Goal: Task Accomplishment & Management: Manage account settings

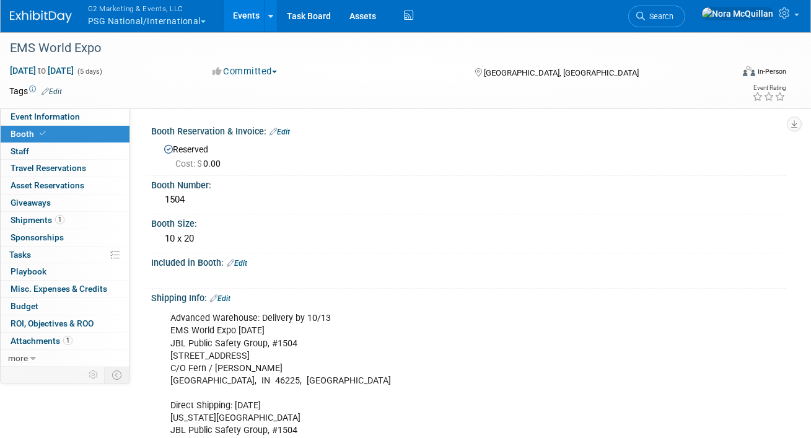
click at [113, 20] on button "G2 Marketing & Events, LLC PSG National/International" at bounding box center [154, 16] width 134 height 32
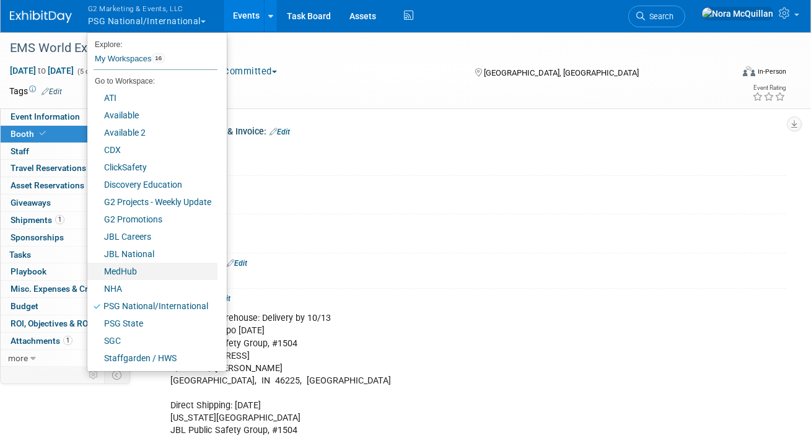
click at [121, 274] on link "MedHub" at bounding box center [152, 271] width 130 height 17
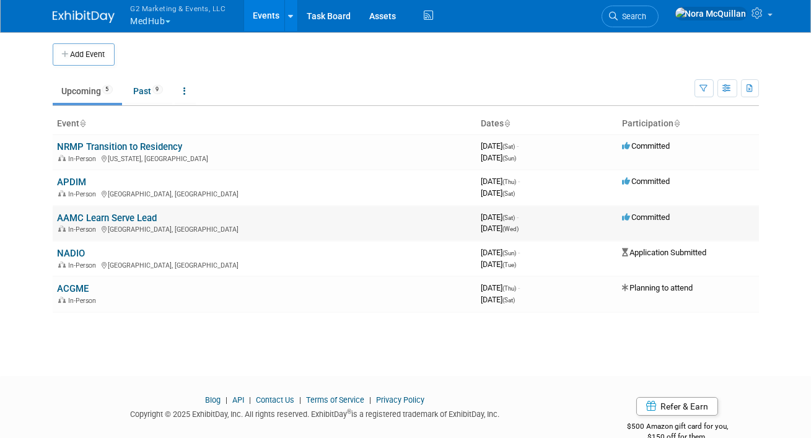
click at [84, 220] on link "AAMC Learn Serve Lead" at bounding box center [108, 217] width 100 height 11
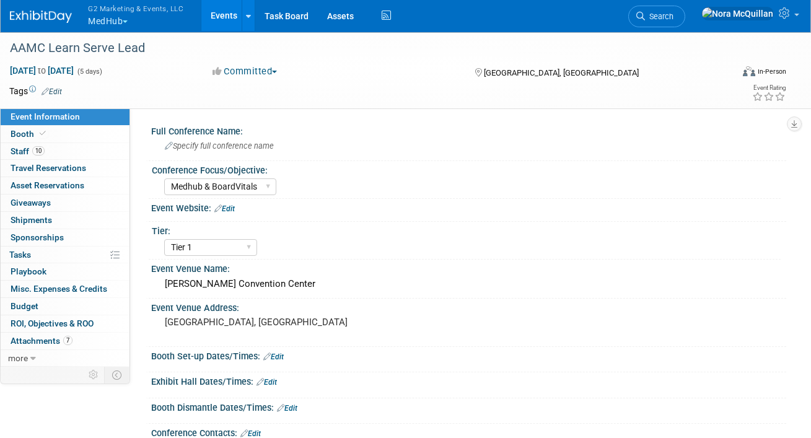
select select "Medhub & BoardVitals"
select select "Tier 1"
click at [55, 130] on link "Booth" at bounding box center [65, 134] width 129 height 17
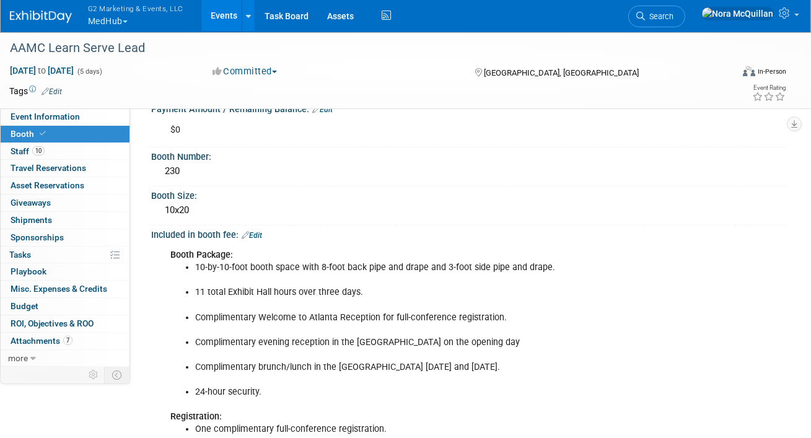
scroll to position [152, 0]
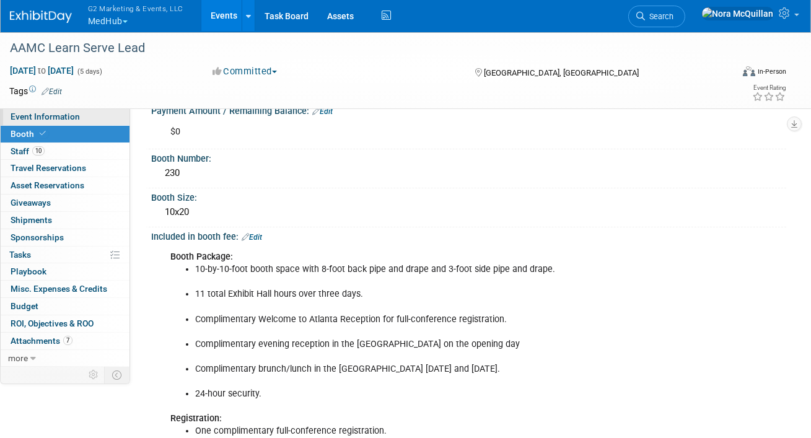
click at [68, 116] on span "Event Information" at bounding box center [45, 117] width 69 height 10
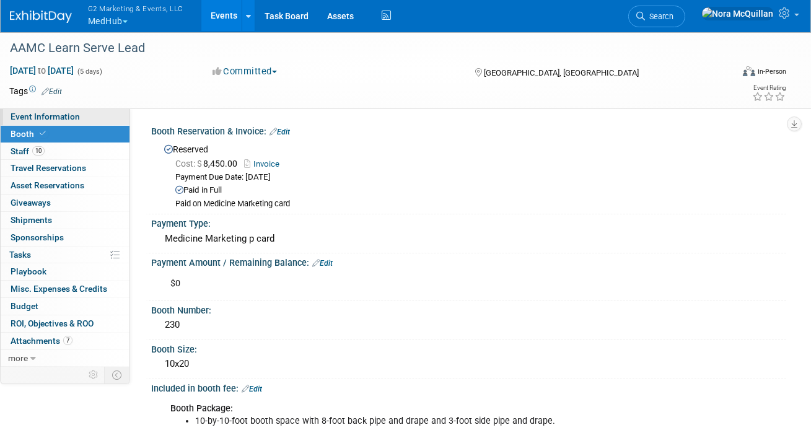
select select "Medhub & BoardVitals"
select select "Tier 1"
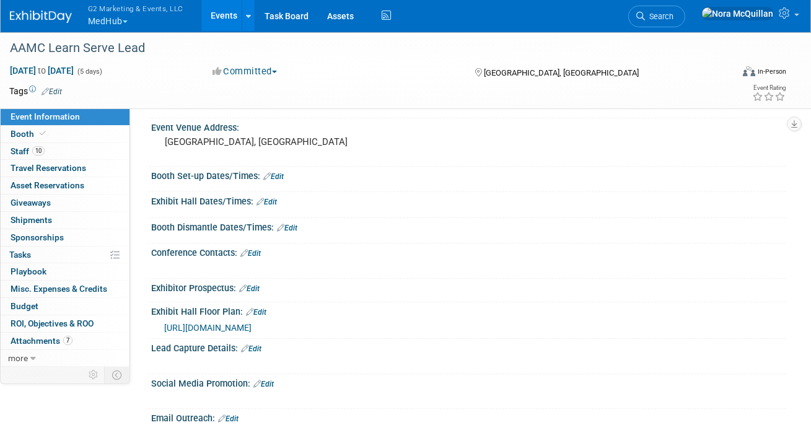
scroll to position [182, 0]
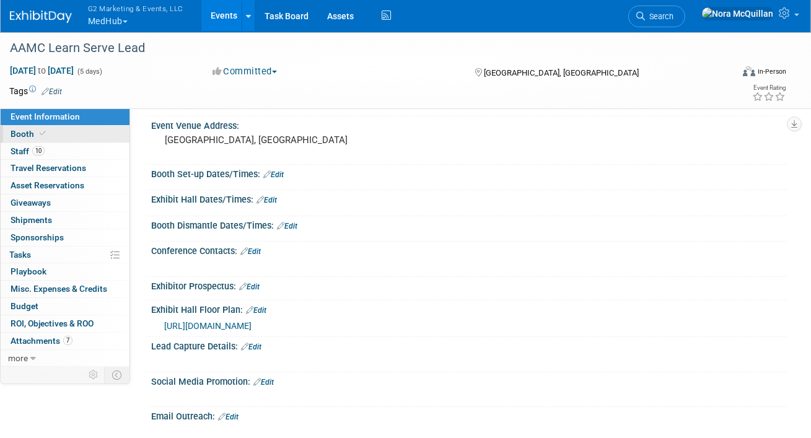
click at [45, 134] on span at bounding box center [42, 133] width 11 height 9
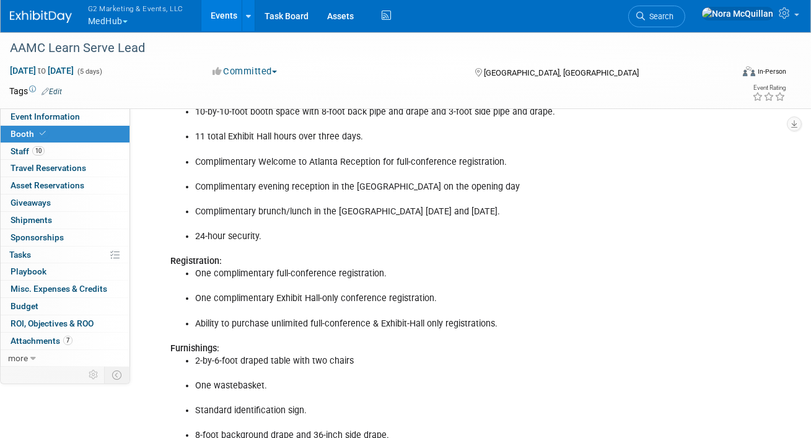
scroll to position [626, 0]
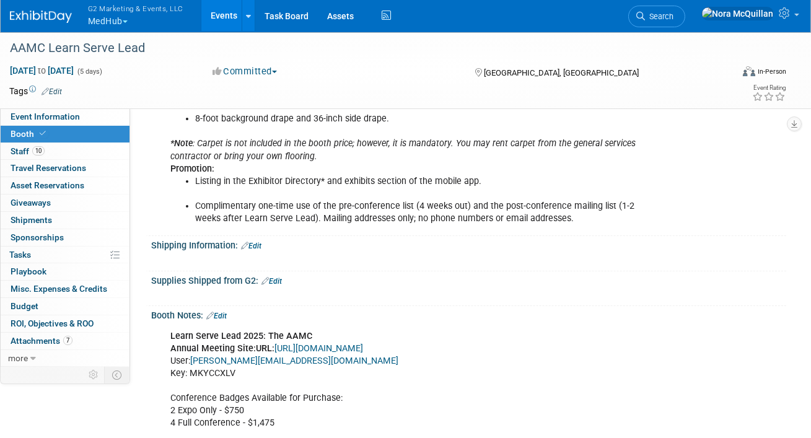
click at [291, 346] on link "https://www.conferenceharvester.com/harvester2expw/login.asp?EventKey=AVTSMJSM" at bounding box center [318, 348] width 89 height 11
click at [58, 117] on span "Event Information" at bounding box center [45, 117] width 69 height 10
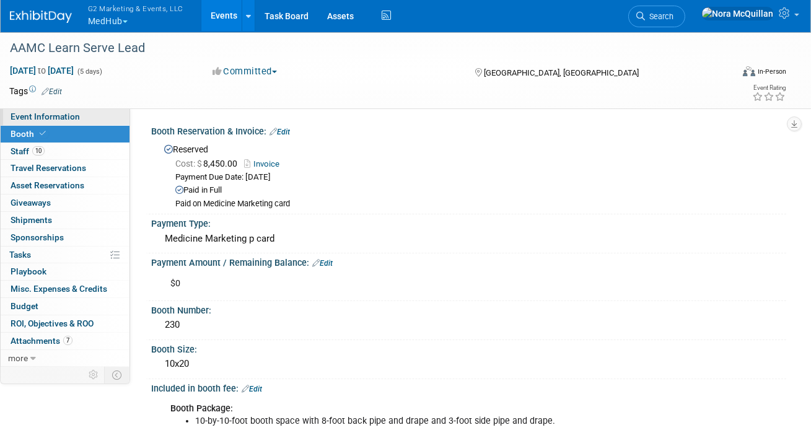
select select "Medhub & BoardVitals"
select select "Tier 1"
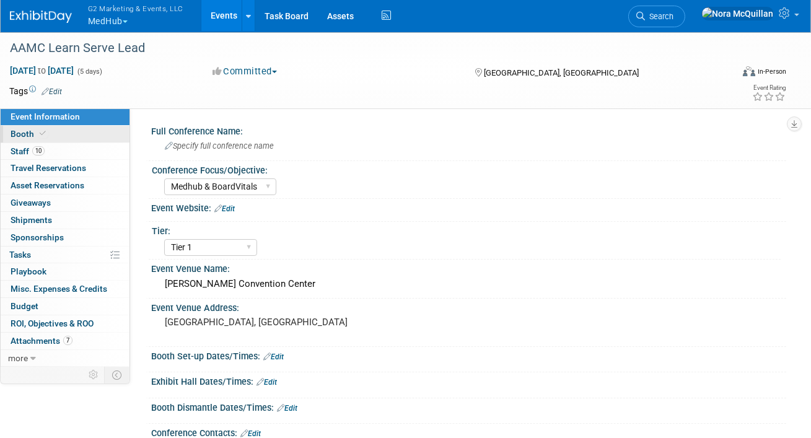
click at [85, 138] on link "Booth" at bounding box center [65, 134] width 129 height 17
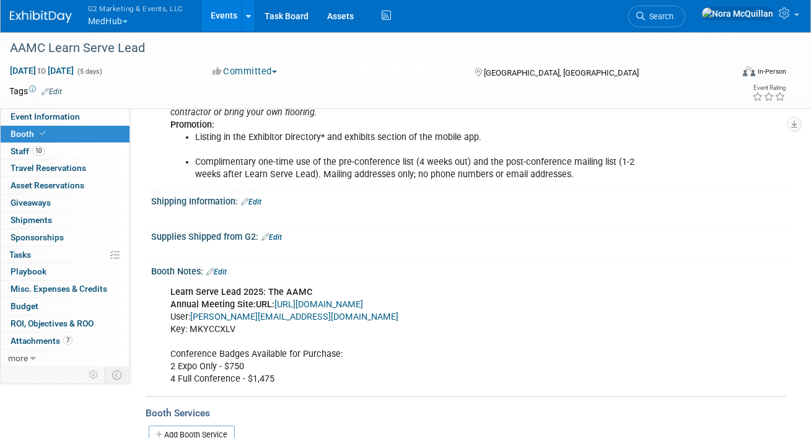
scroll to position [676, 0]
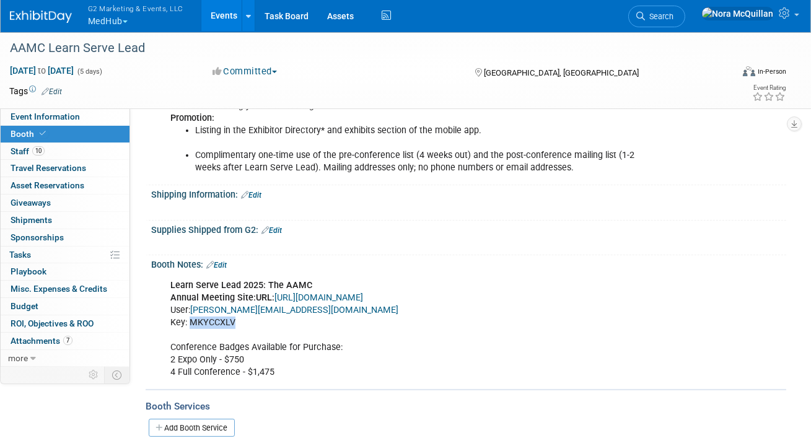
drag, startPoint x: 236, startPoint y: 317, endPoint x: 190, endPoint y: 318, distance: 46.5
click at [190, 318] on div "Learn Serve Lead 2025: The AAMC Annual Meeting Site: URL: https://www.conferenc…" at bounding box center [412, 329] width 500 height 112
copy div "MKYCCXLV"
click at [112, 14] on button "G2 Marketing & Events, LLC MedHub" at bounding box center [143, 16] width 112 height 32
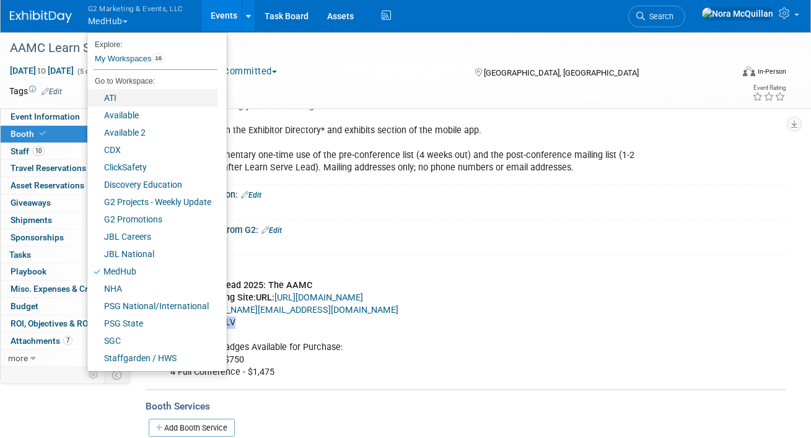
click at [110, 97] on link "ATI" at bounding box center [152, 97] width 130 height 17
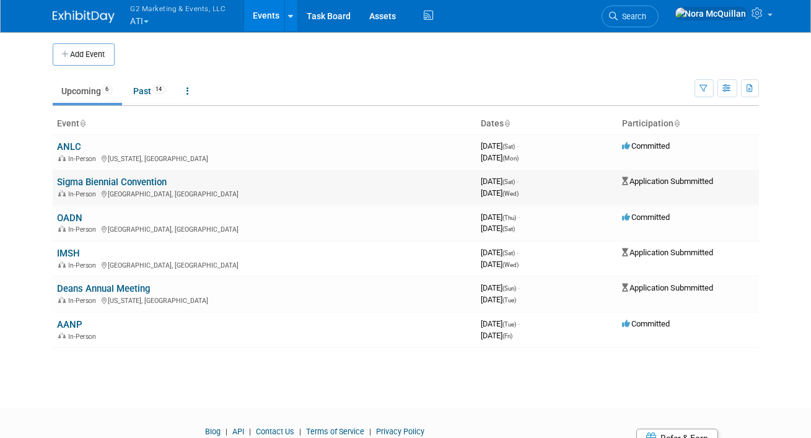
click at [71, 185] on link "Sigma Biennial Convention" at bounding box center [113, 182] width 110 height 11
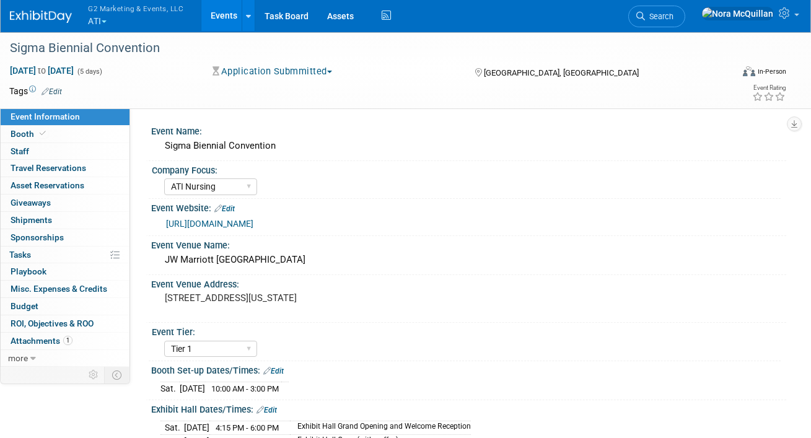
select select "ATI Nursing"
select select "Tier 1"
click at [64, 134] on link "Booth" at bounding box center [65, 134] width 129 height 17
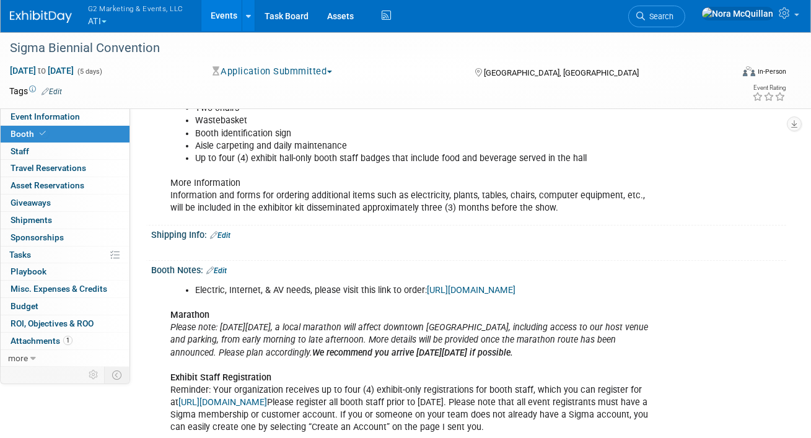
scroll to position [260, 0]
click at [221, 267] on link "Edit" at bounding box center [216, 270] width 20 height 9
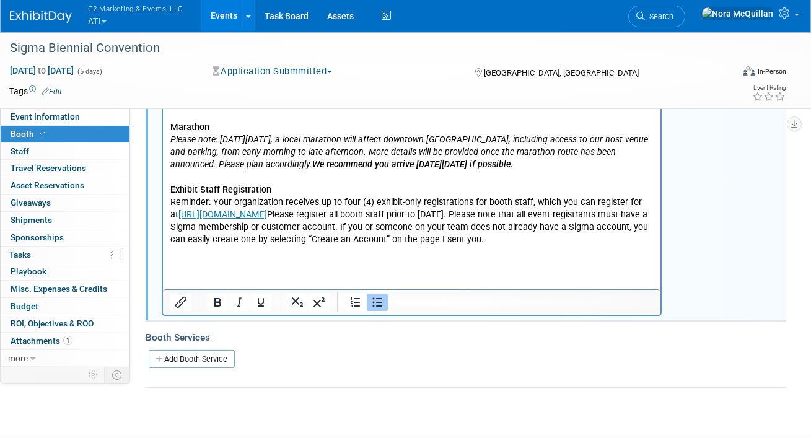
scroll to position [458, 0]
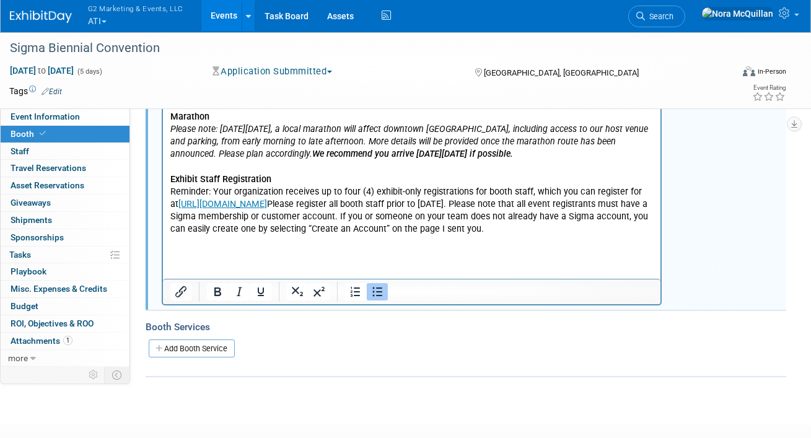
click at [257, 235] on html "Electric, Internet, & AV needs, please visit this link to order: [URL][DOMAIN_N…" at bounding box center [410, 158] width 497 height 154
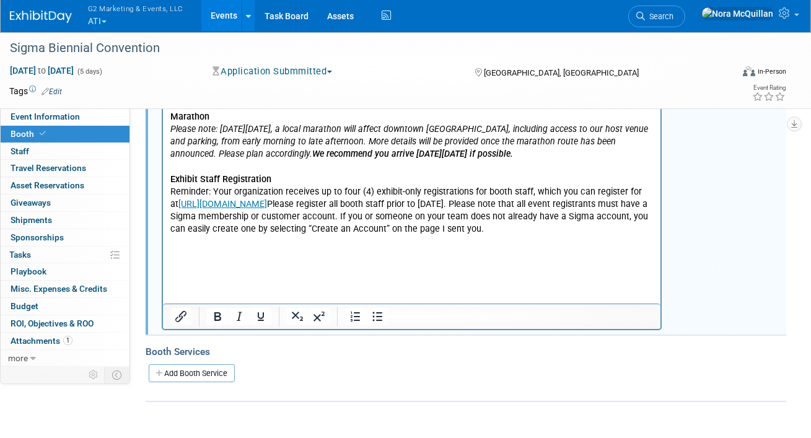
paste body "Rich Text Area. Press ALT-0 for help."
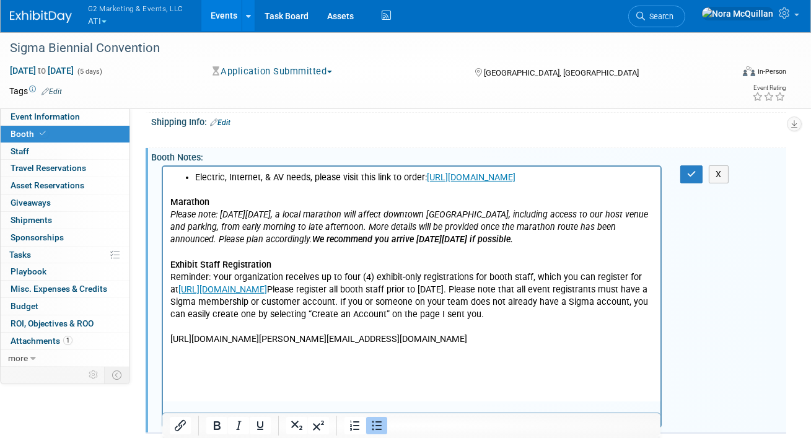
scroll to position [349, 0]
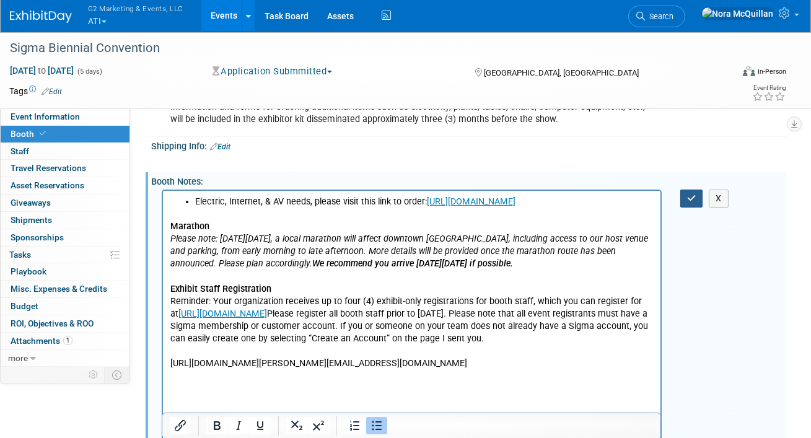
click at [695, 196] on icon "button" at bounding box center [691, 198] width 9 height 9
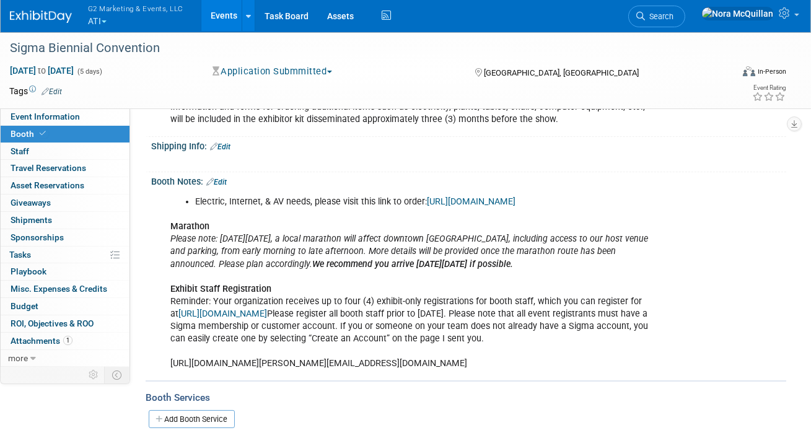
click at [227, 145] on link "Edit" at bounding box center [220, 146] width 20 height 9
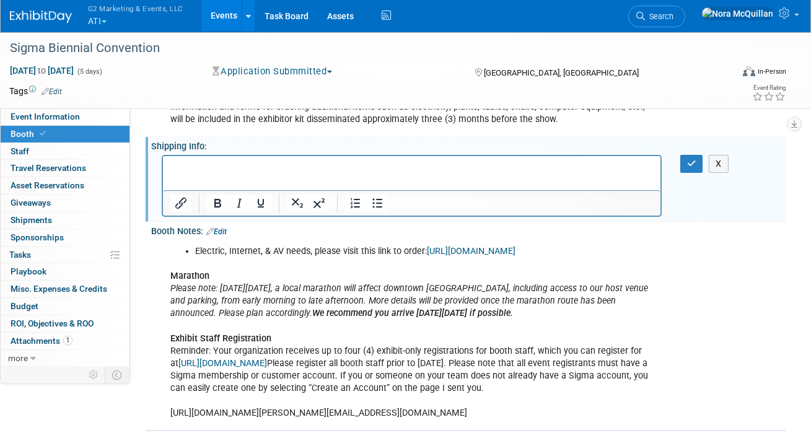
scroll to position [0, 0]
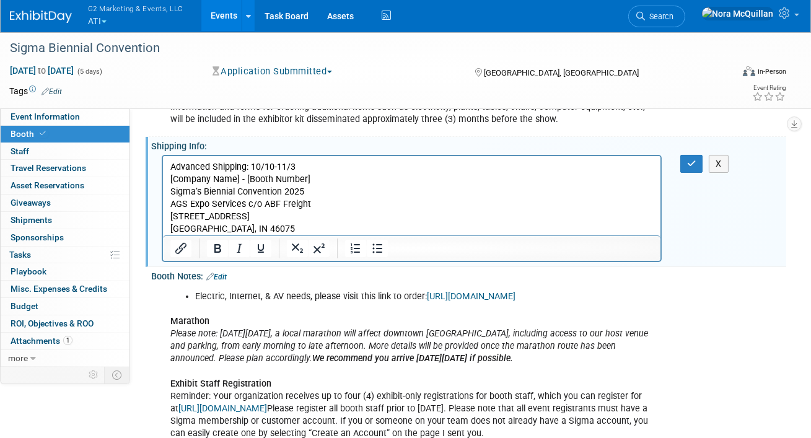
click at [277, 230] on p "[Company Name] - [Booth Number] Sigma’s Biennial Convention 2025 AGS Expo Servi…" at bounding box center [411, 204] width 483 height 62
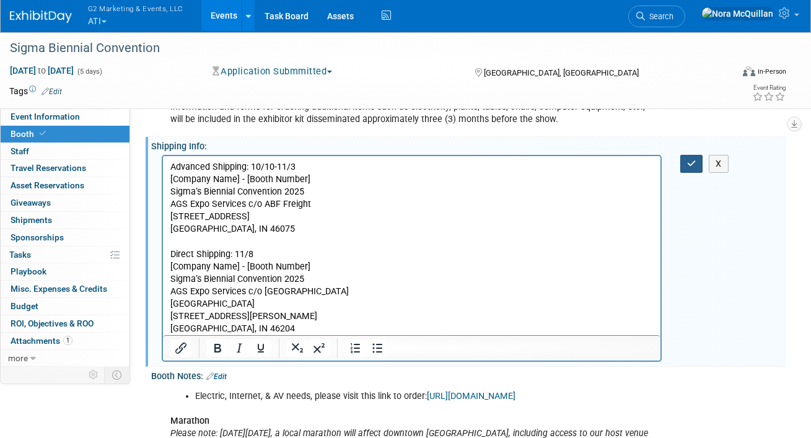
click at [686, 161] on button "button" at bounding box center [691, 164] width 23 height 18
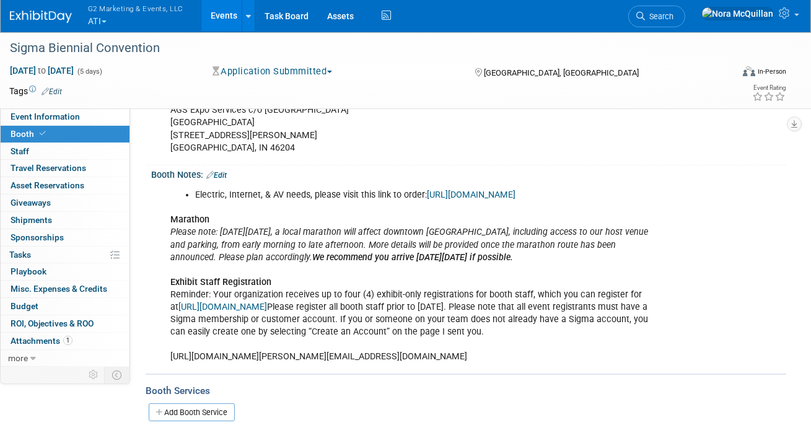
scroll to position [528, 0]
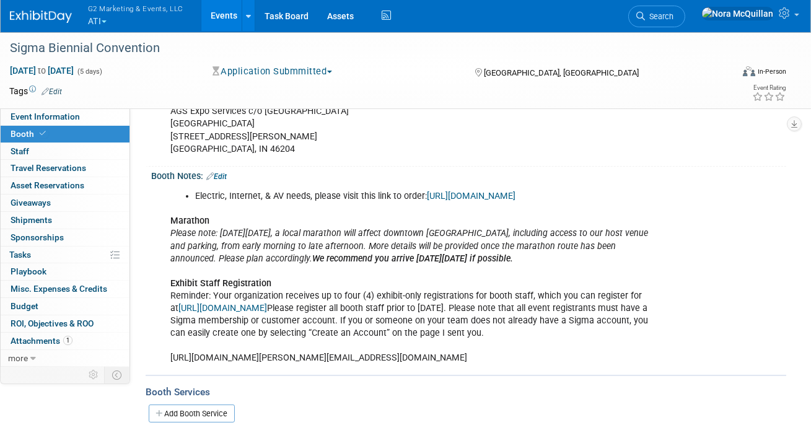
click at [224, 175] on link "Edit" at bounding box center [216, 176] width 20 height 9
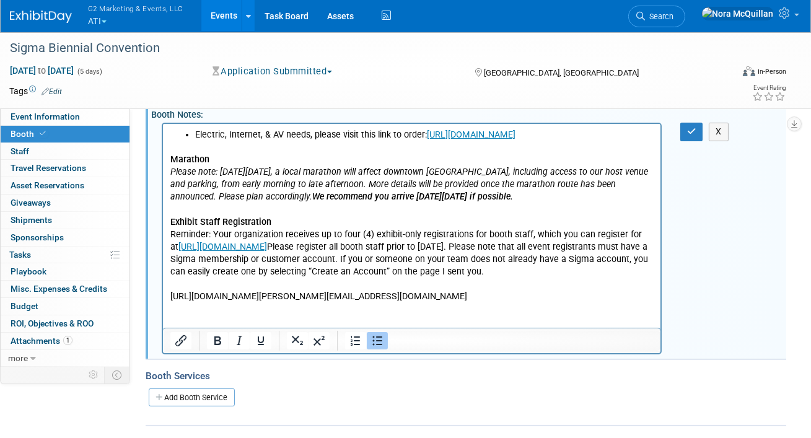
scroll to position [593, 0]
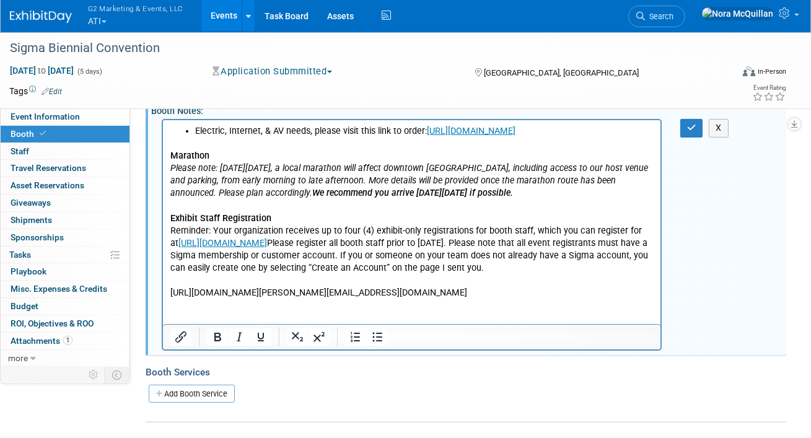
click at [514, 299] on p "Marathon Please note: [DATE][DATE], a local marathon will affect downtown [GEOG…" at bounding box center [411, 219] width 483 height 162
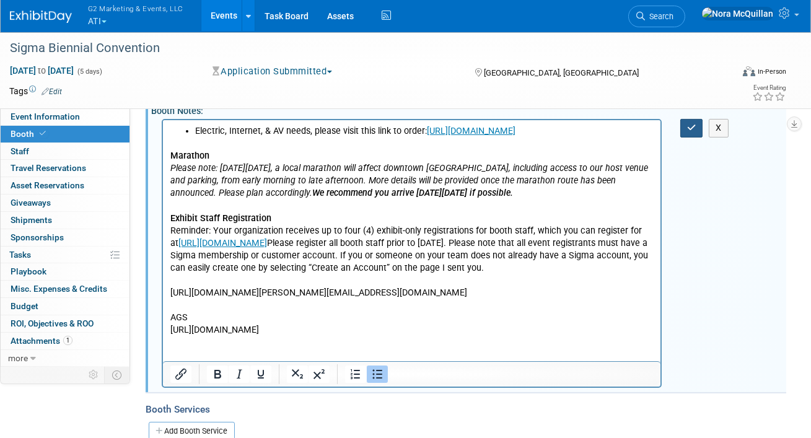
click at [693, 127] on icon "button" at bounding box center [691, 127] width 9 height 9
